Goal: Find specific page/section: Find specific page/section

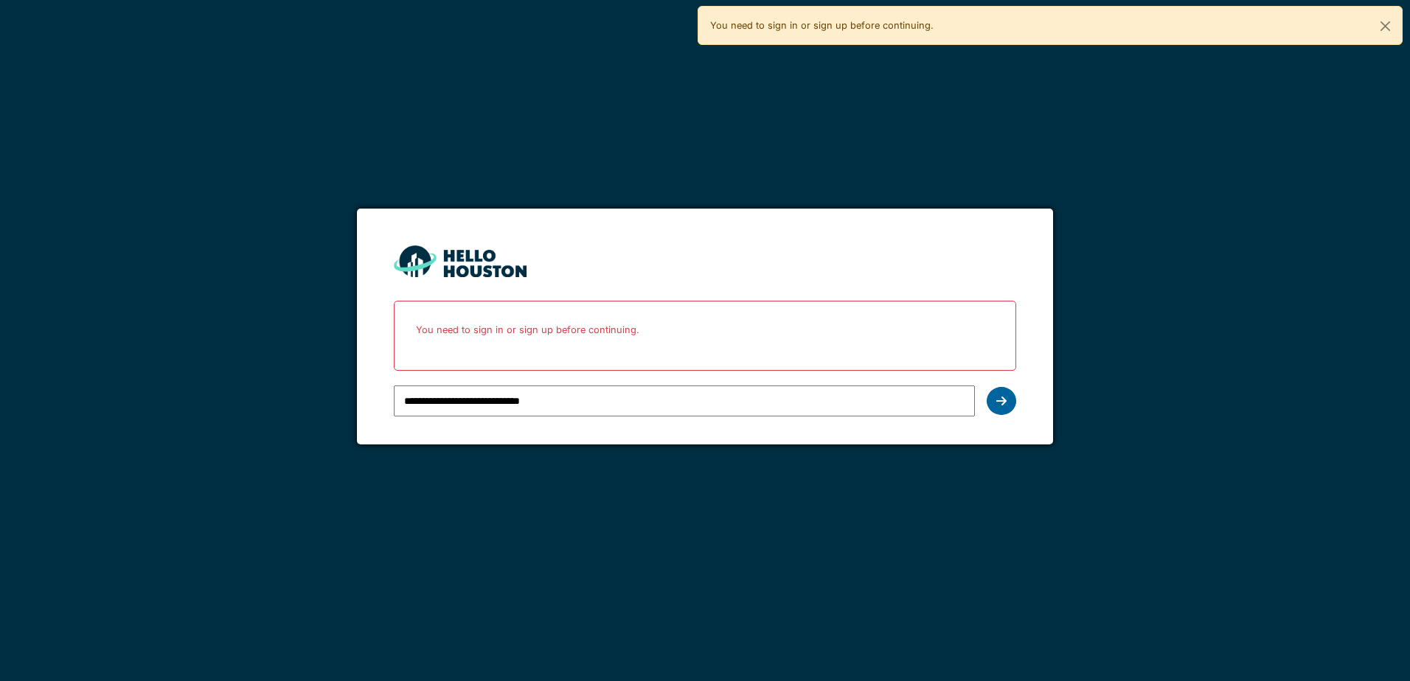
click at [1004, 411] on div at bounding box center [1001, 401] width 29 height 28
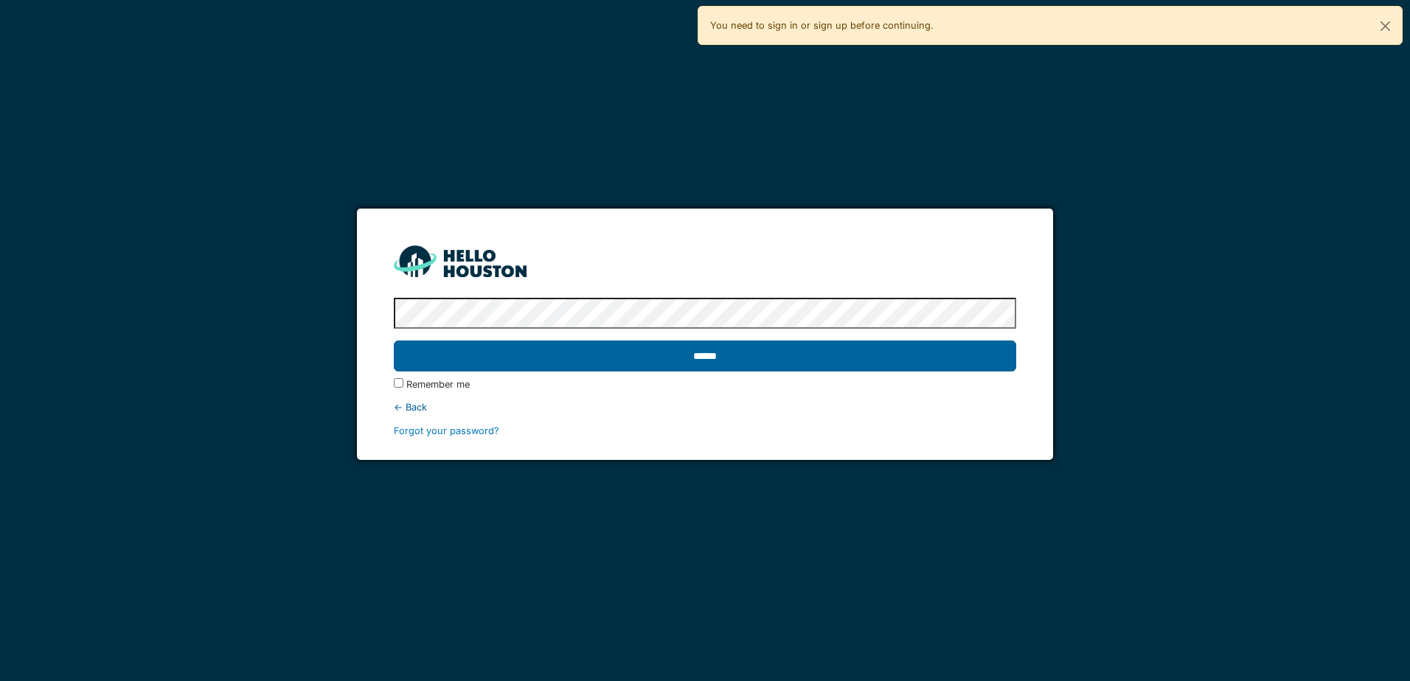
click at [914, 352] on input "******" at bounding box center [705, 356] width 622 height 31
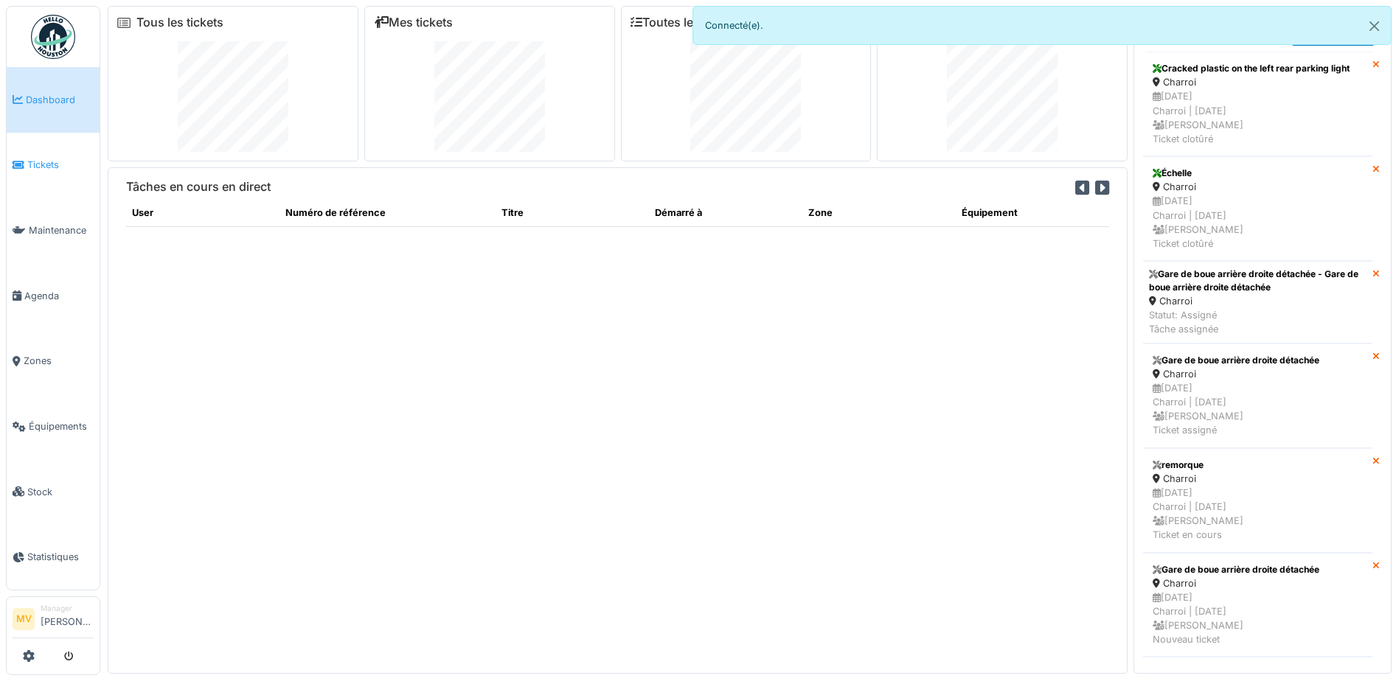
click at [43, 169] on span "Tickets" at bounding box center [60, 165] width 66 height 14
